Goal: Task Accomplishment & Management: Complete application form

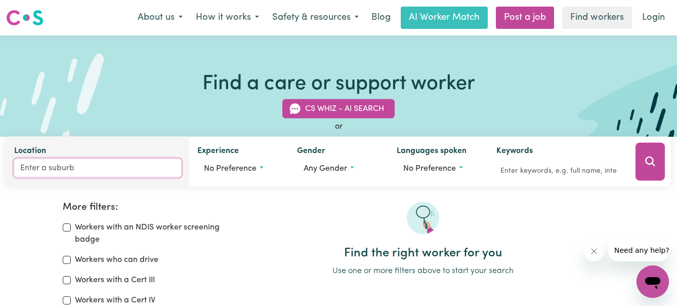
click at [92, 170] on input "Location" at bounding box center [97, 168] width 167 height 18
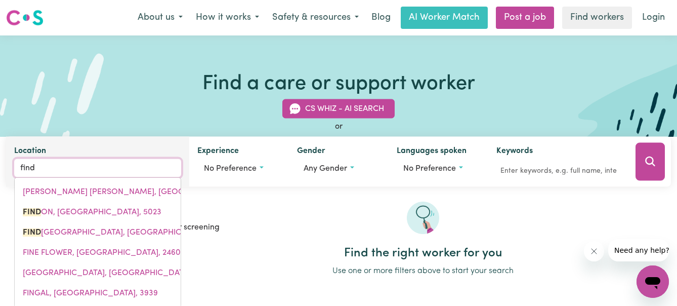
type input "findo"
type input "findoN, [GEOGRAPHIC_DATA]"
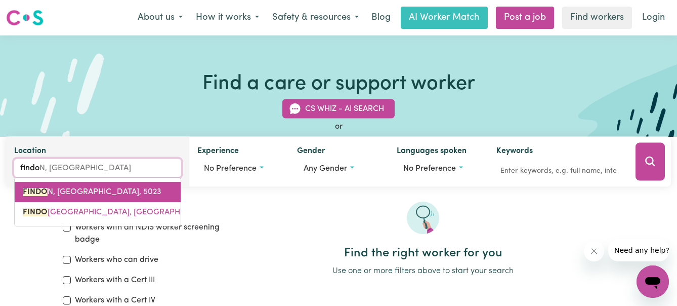
click at [98, 195] on span "[GEOGRAPHIC_DATA]" at bounding box center [92, 192] width 139 height 8
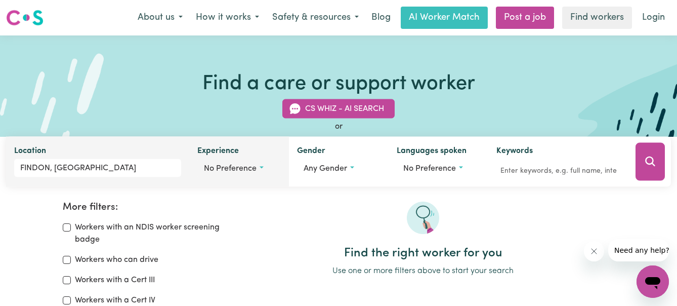
click at [262, 169] on button "No preference" at bounding box center [239, 168] width 84 height 19
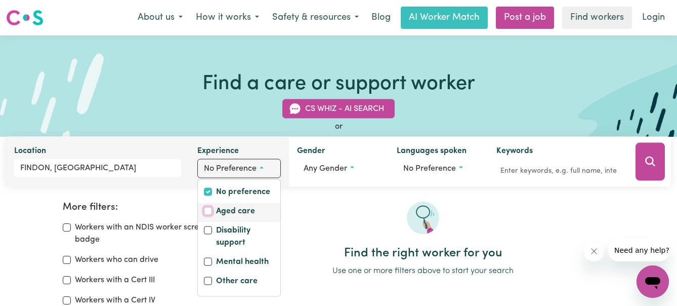
click at [206, 210] on input "Aged care" at bounding box center [208, 211] width 8 height 8
checkbox input "true"
checkbox input "false"
click at [209, 228] on input "Disability support" at bounding box center [208, 230] width 8 height 8
checkbox input "true"
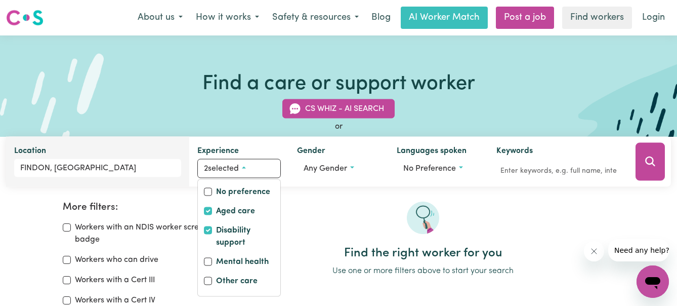
click at [325, 211] on div at bounding box center [423, 224] width 383 height 45
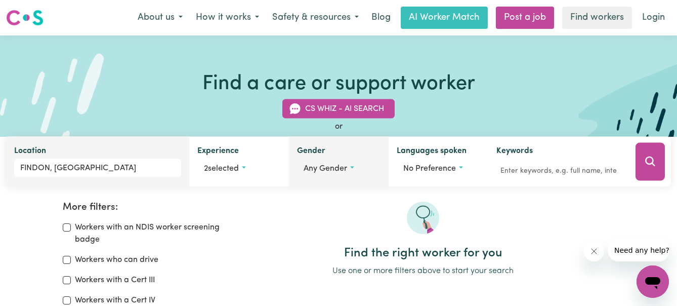
click at [349, 170] on button "Any gender" at bounding box center [339, 168] width 84 height 19
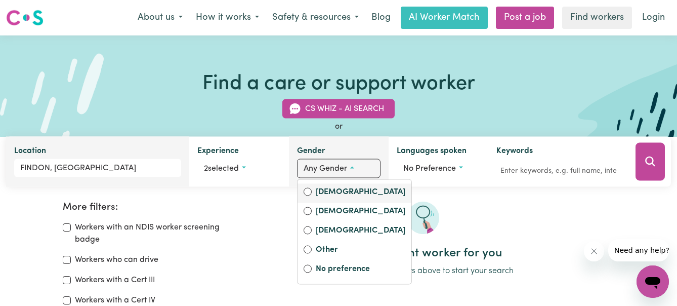
click at [339, 193] on label "[DEMOGRAPHIC_DATA]" at bounding box center [361, 193] width 90 height 14
click at [312, 193] on input "[DEMOGRAPHIC_DATA]" at bounding box center [308, 192] width 8 height 8
radio input "true"
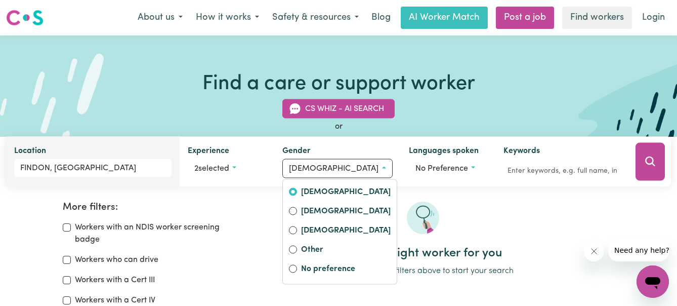
click at [392, 195] on div "More filters: Workers with an NDIS worker screening badge Workers who can drive…" at bounding box center [338, 276] width 677 height 214
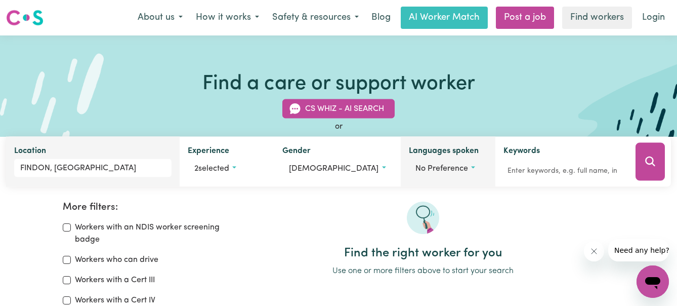
click at [462, 165] on button "No preference" at bounding box center [448, 168] width 78 height 19
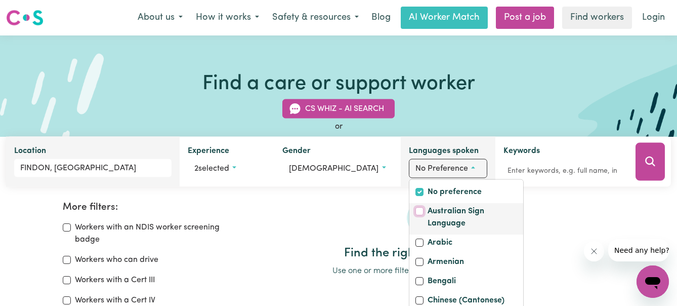
click at [416, 215] on input "Australian Sign Language" at bounding box center [420, 211] width 8 height 8
checkbox input "true"
checkbox input "false"
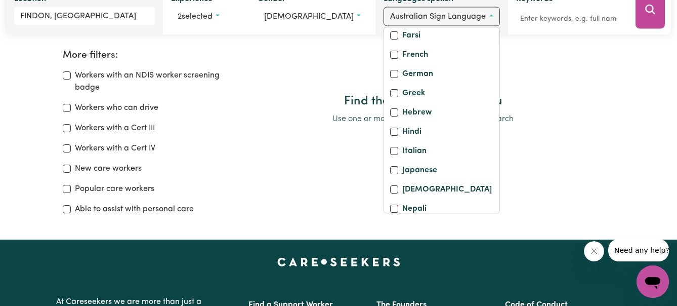
scroll to position [190, 0]
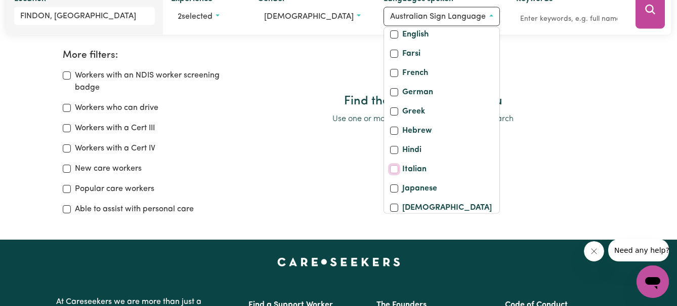
click at [390, 169] on input "Italian" at bounding box center [394, 170] width 8 height 8
checkbox input "true"
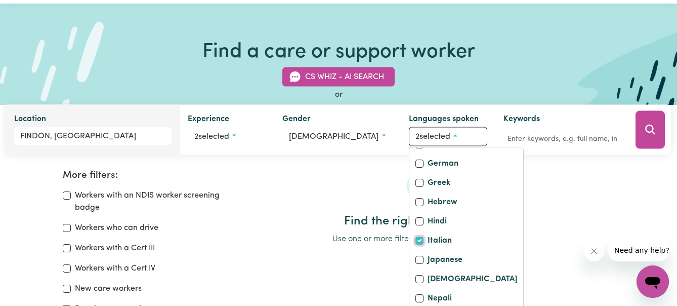
scroll to position [0, 0]
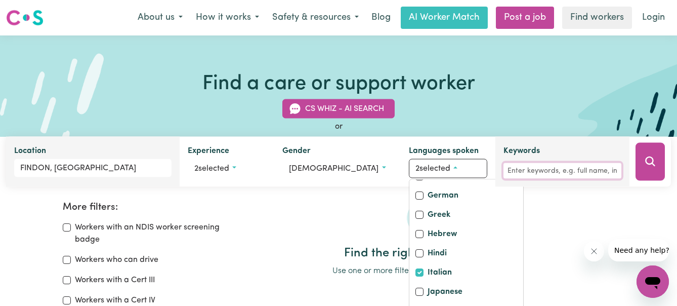
click at [516, 171] on input "Keywords" at bounding box center [563, 171] width 118 height 16
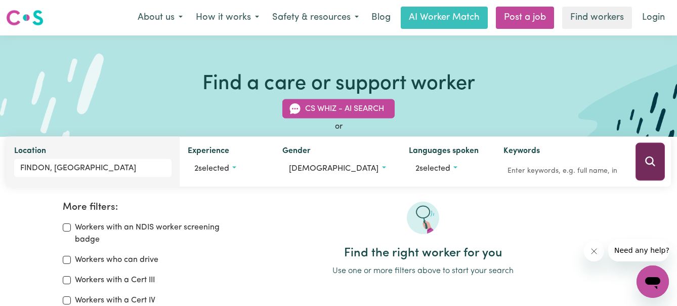
click at [650, 156] on icon "Search" at bounding box center [651, 161] width 12 height 12
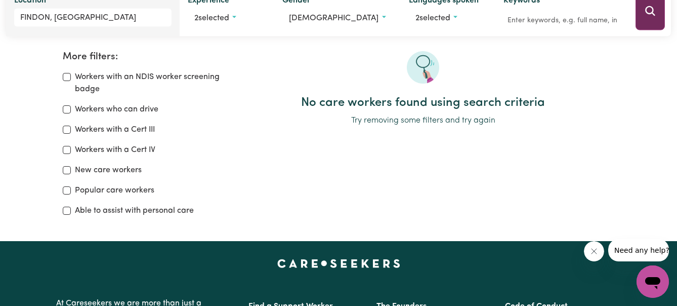
scroll to position [169, 0]
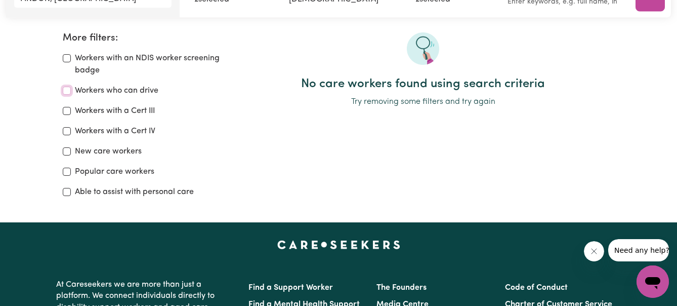
click at [66, 89] on input "Workers who can drive" at bounding box center [67, 91] width 8 height 8
checkbox input "true"
click at [66, 112] on input "Workers with a Cert III" at bounding box center [67, 111] width 8 height 8
checkbox input "true"
drag, startPoint x: 66, startPoint y: 150, endPoint x: 65, endPoint y: 167, distance: 16.7
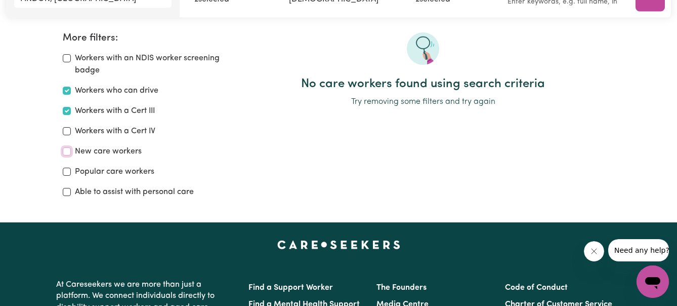
click at [66, 151] on input "New care workers" at bounding box center [67, 151] width 8 height 8
checkbox input "true"
click at [66, 173] on input "Popular care workers" at bounding box center [67, 172] width 8 height 8
checkbox input "true"
click at [66, 192] on input "Able to assist with personal care" at bounding box center [67, 192] width 8 height 8
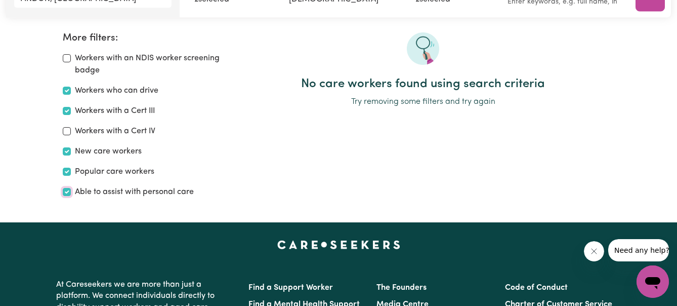
checkbox input "true"
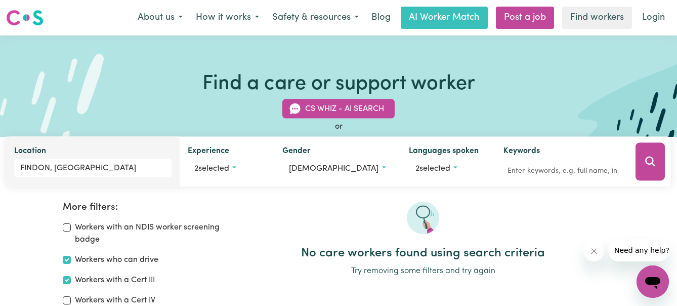
click at [643, 164] on button "Search" at bounding box center [650, 162] width 29 height 38
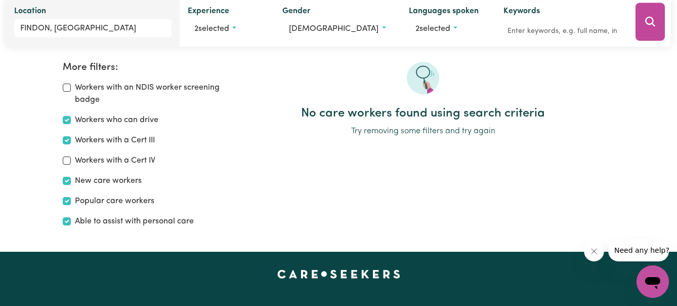
scroll to position [169, 0]
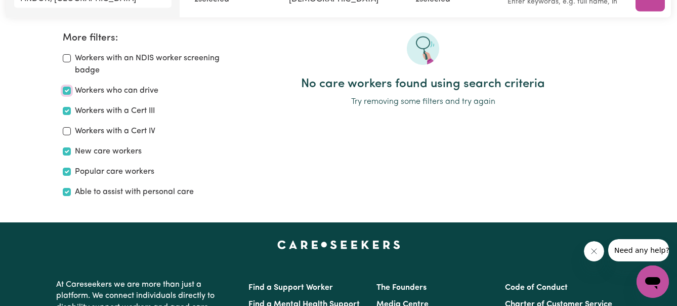
click at [64, 89] on input "Workers who can drive" at bounding box center [67, 91] width 8 height 8
click at [68, 87] on input "Workers who can drive" at bounding box center [67, 91] width 8 height 8
checkbox input "true"
click at [69, 168] on input "Popular care workers" at bounding box center [67, 172] width 8 height 8
checkbox input "false"
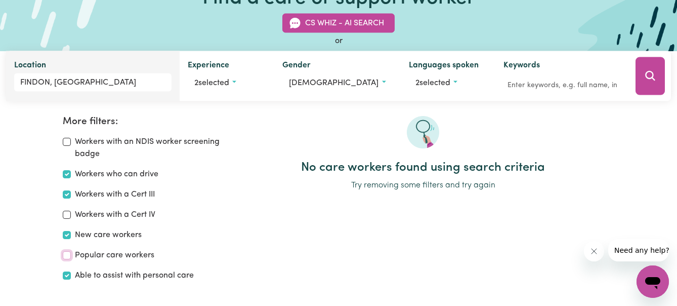
scroll to position [68, 0]
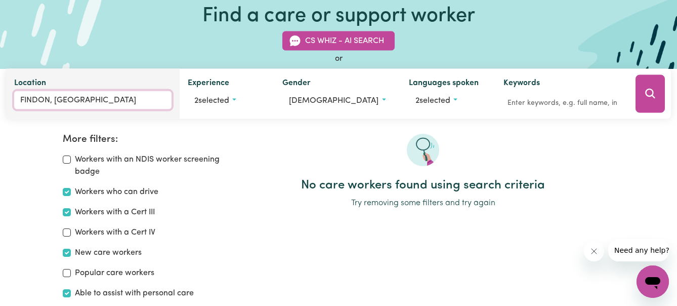
type input "FINDON, [GEOGRAPHIC_DATA]"
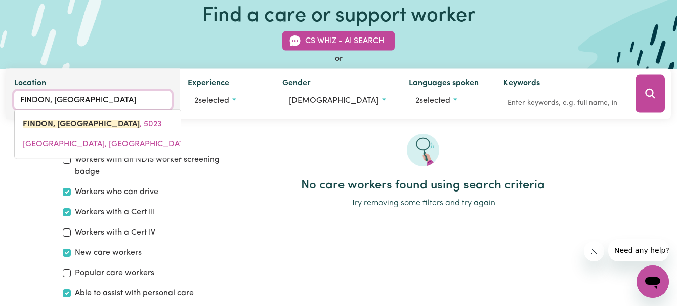
click at [117, 98] on input "FINDON, [GEOGRAPHIC_DATA]" at bounding box center [92, 100] width 157 height 18
type input "FINDON, [GEOGRAPHIC_DATA]"
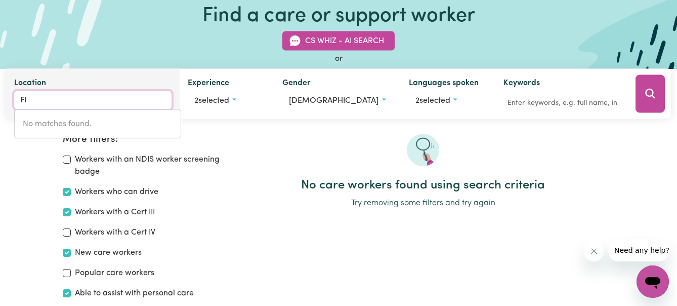
type input "F"
type input "sea"
type input "sea ELEPHANT, [GEOGRAPHIC_DATA], 7256"
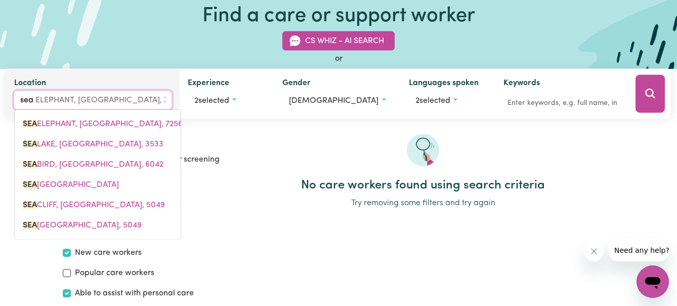
type input "seat"
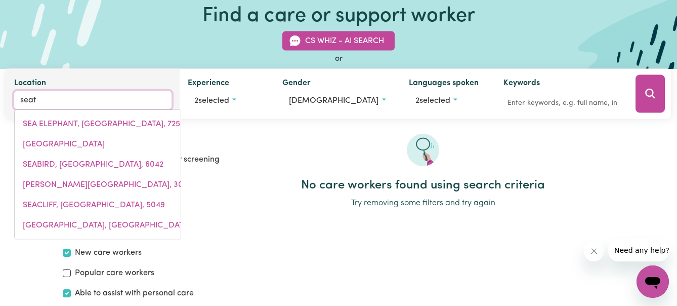
type input "seato"
type input "[PERSON_NAME], [GEOGRAPHIC_DATA], 5023"
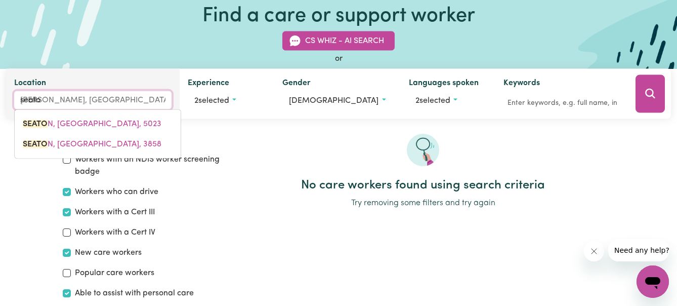
type input "[PERSON_NAME]"
type input "[PERSON_NAME], [GEOGRAPHIC_DATA], 5023"
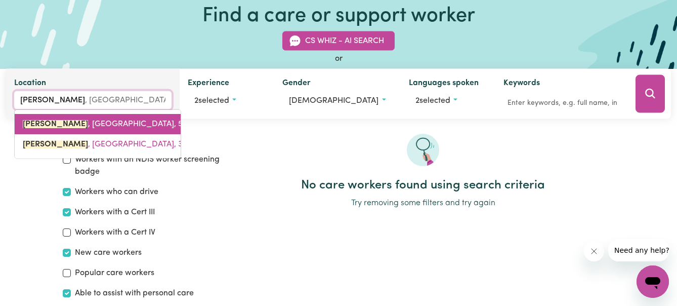
click at [108, 122] on span "[PERSON_NAME] , [GEOGRAPHIC_DATA], 5023" at bounding box center [110, 124] width 174 height 8
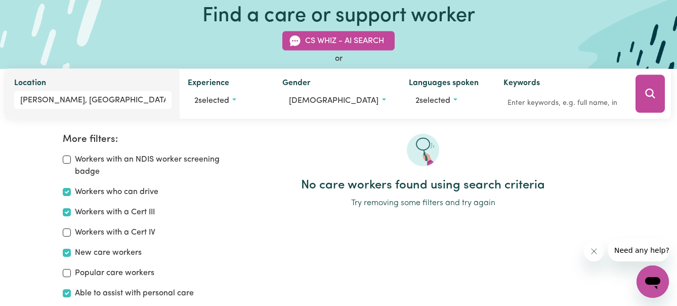
click at [649, 93] on icon "Search" at bounding box center [651, 94] width 12 height 12
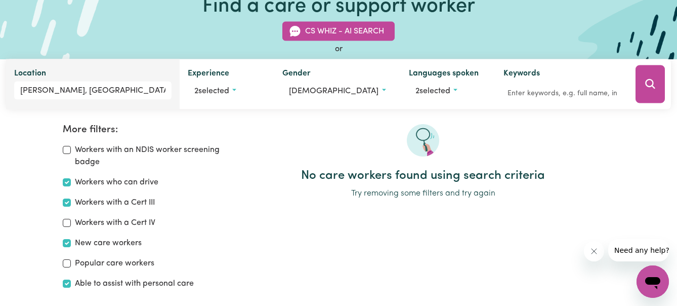
scroll to position [68, 0]
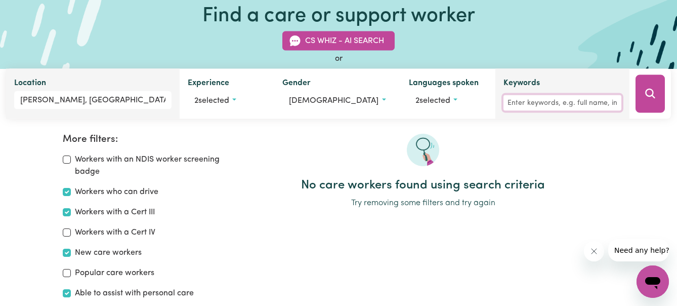
drag, startPoint x: 604, startPoint y: 105, endPoint x: 545, endPoint y: 100, distance: 58.9
click at [542, 103] on input "Keywords" at bounding box center [563, 103] width 118 height 16
drag, startPoint x: 546, startPoint y: 97, endPoint x: 511, endPoint y: 101, distance: 35.2
click at [511, 101] on input "Keywords" at bounding box center [563, 103] width 118 height 16
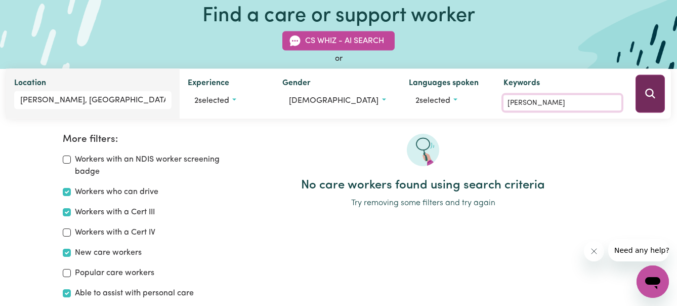
type input "[PERSON_NAME]"
click at [647, 91] on icon "Search" at bounding box center [651, 94] width 10 height 10
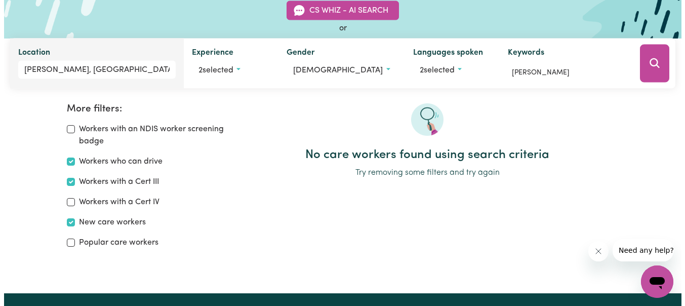
scroll to position [17, 0]
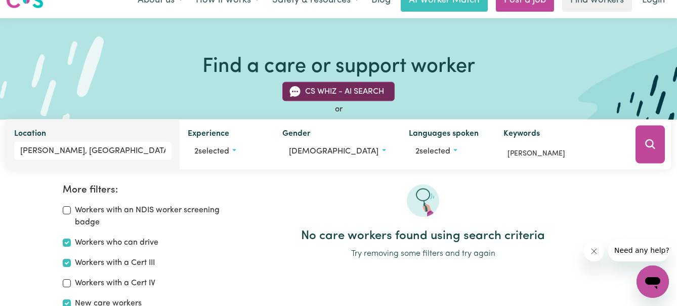
click at [342, 93] on button "CS Whiz - AI Search" at bounding box center [339, 91] width 112 height 19
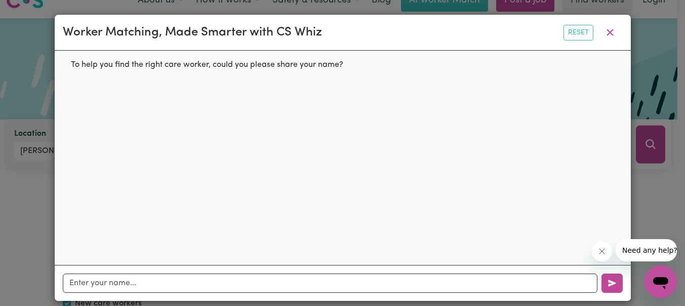
scroll to position [11, 0]
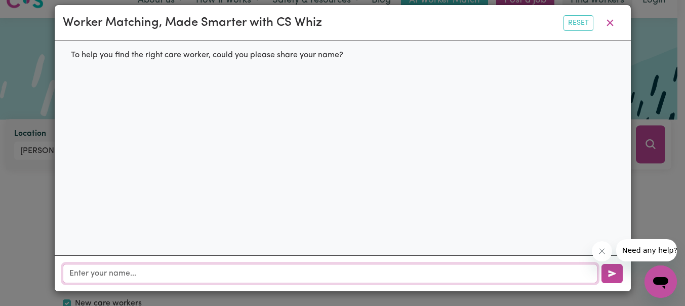
click at [94, 270] on input "text" at bounding box center [330, 273] width 535 height 19
type input "[PERSON_NAME]"
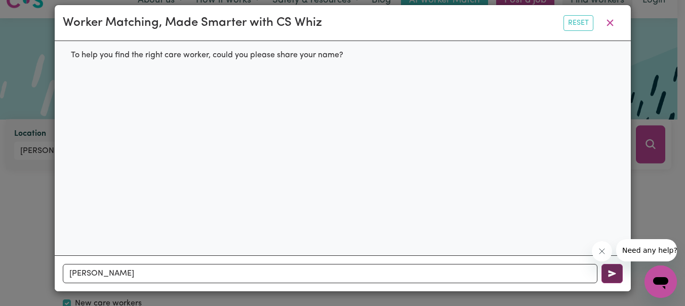
click at [608, 270] on icon "button" at bounding box center [612, 273] width 8 height 8
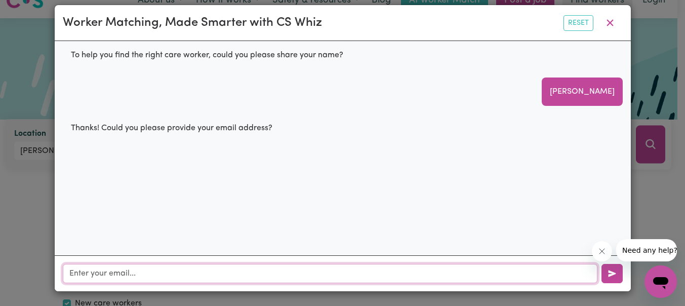
click at [75, 271] on input "text" at bounding box center [330, 273] width 535 height 19
type input "[EMAIL_ADDRESS][DOMAIN_NAME]"
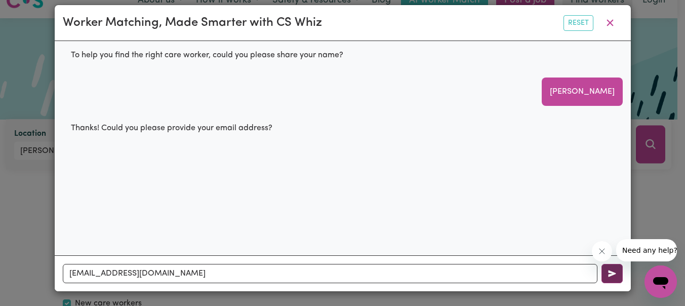
click at [607, 267] on button "button" at bounding box center [612, 273] width 21 height 19
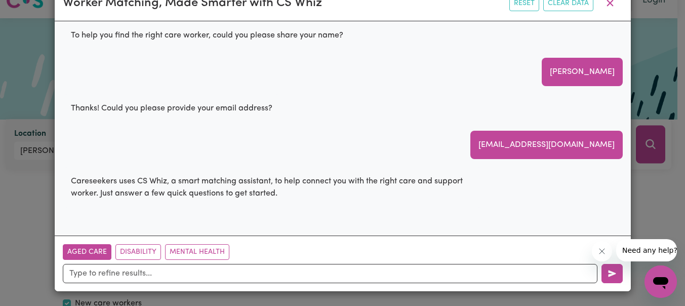
click at [90, 249] on button "Aged Care" at bounding box center [87, 252] width 49 height 16
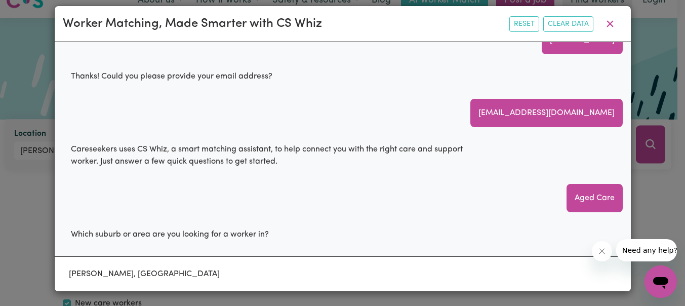
scroll to position [53, 0]
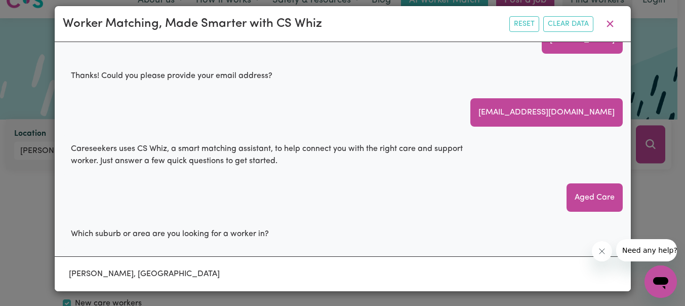
click at [635, 247] on span "Need any help?" at bounding box center [649, 250] width 55 height 8
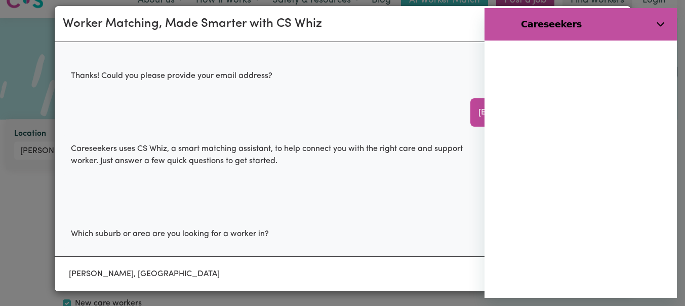
scroll to position [0, 0]
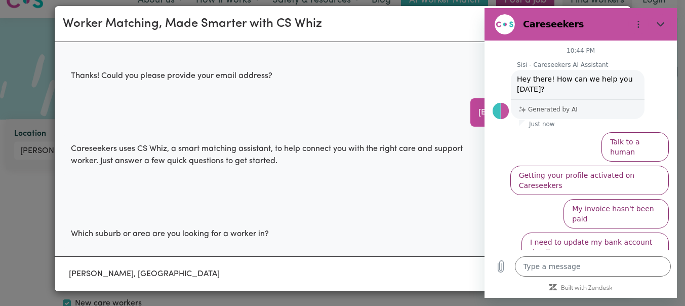
click at [581, 266] on button "I am looking for a care or support worker" at bounding box center [596, 280] width 146 height 29
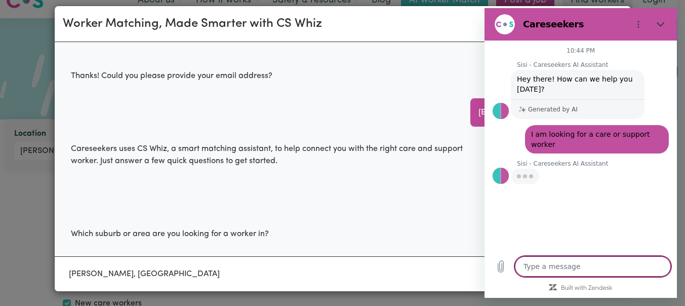
type textarea "x"
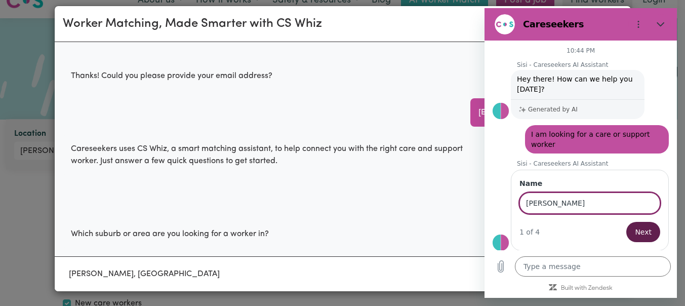
type input "[PERSON_NAME]"
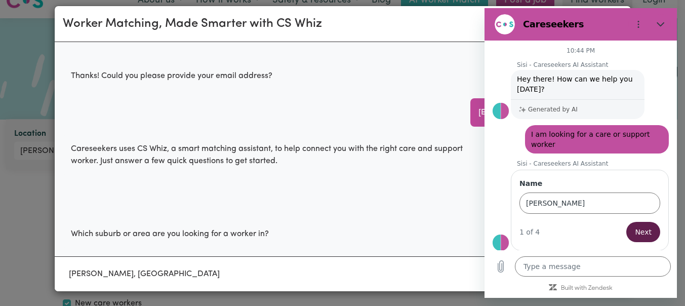
click at [645, 226] on span "Next" at bounding box center [643, 232] width 17 height 12
type textarea "x"
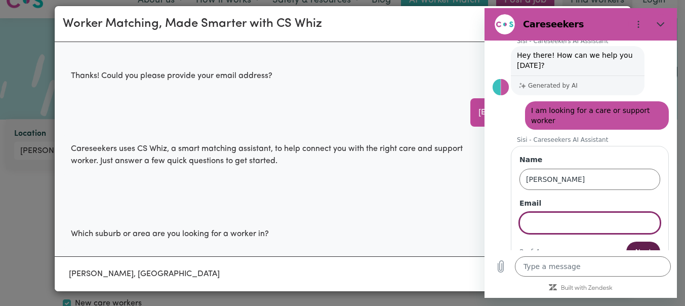
scroll to position [45, 0]
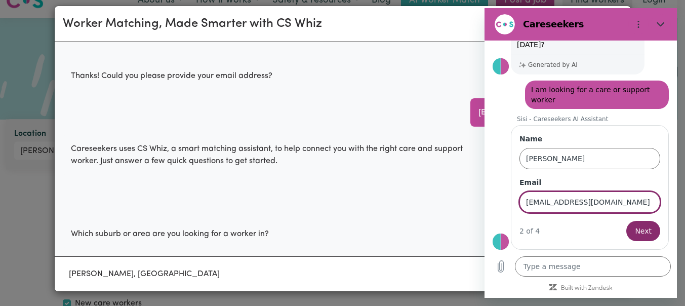
type input "[EMAIL_ADDRESS][DOMAIN_NAME]"
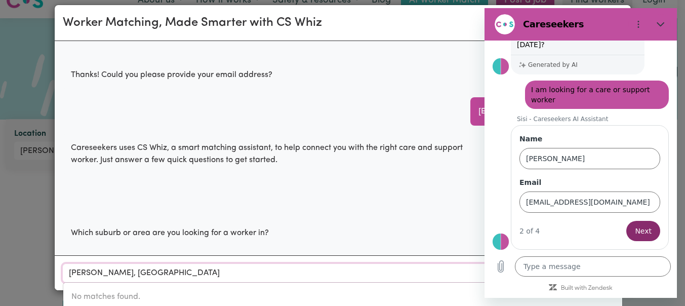
click at [482, 273] on input "[PERSON_NAME], [GEOGRAPHIC_DATA]" at bounding box center [343, 273] width 560 height 18
click at [628, 225] on button "Next" at bounding box center [643, 231] width 34 height 20
type textarea "x"
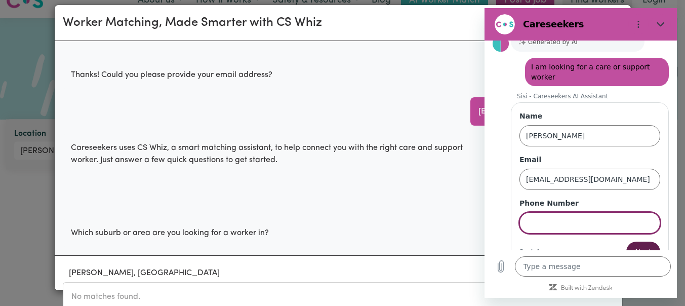
scroll to position [88, 0]
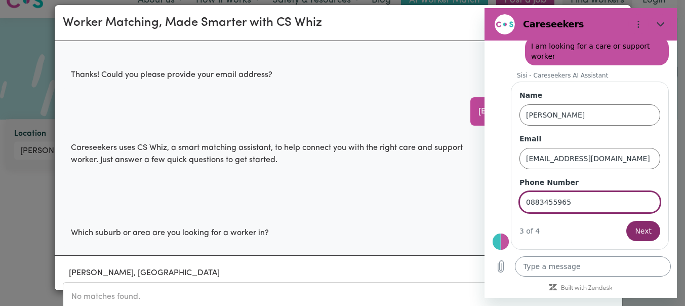
type input "0883455965"
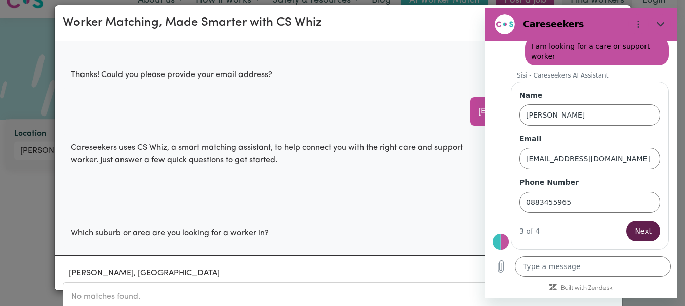
click at [635, 231] on span "Next" at bounding box center [643, 231] width 17 height 12
type textarea "x"
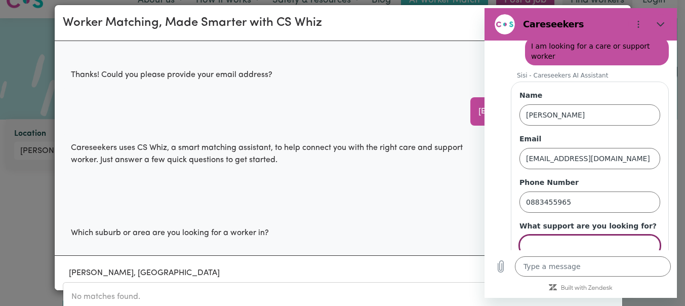
scroll to position [132, 0]
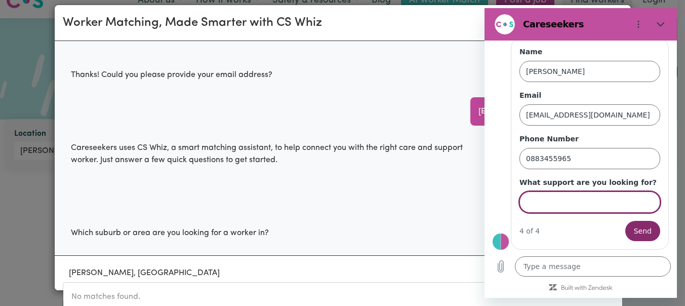
click at [537, 202] on input "What support are you looking for?" at bounding box center [590, 201] width 141 height 21
type input "aged care at home"
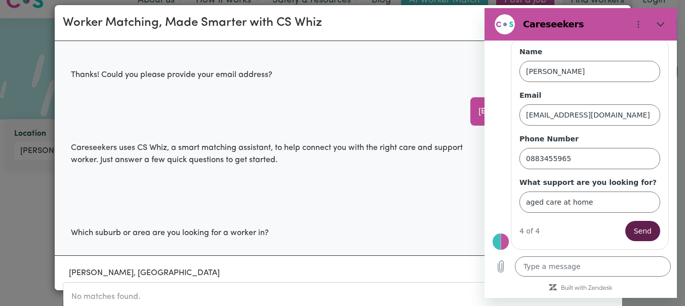
click at [635, 233] on span "Send" at bounding box center [643, 231] width 18 height 12
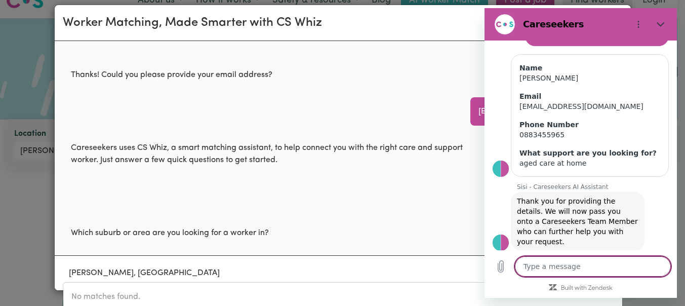
scroll to position [109, 0]
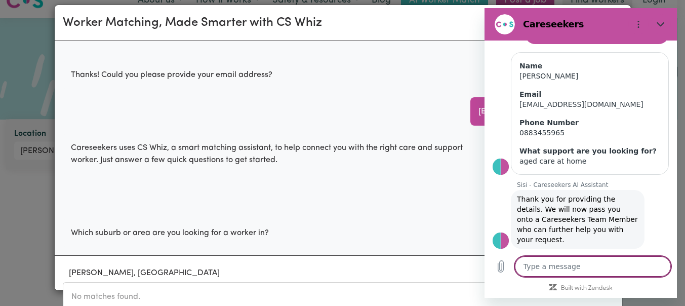
type textarea "x"
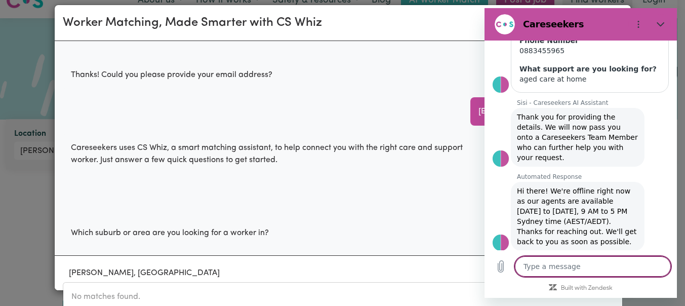
scroll to position [193, 0]
